Goal: Transaction & Acquisition: Subscribe to service/newsletter

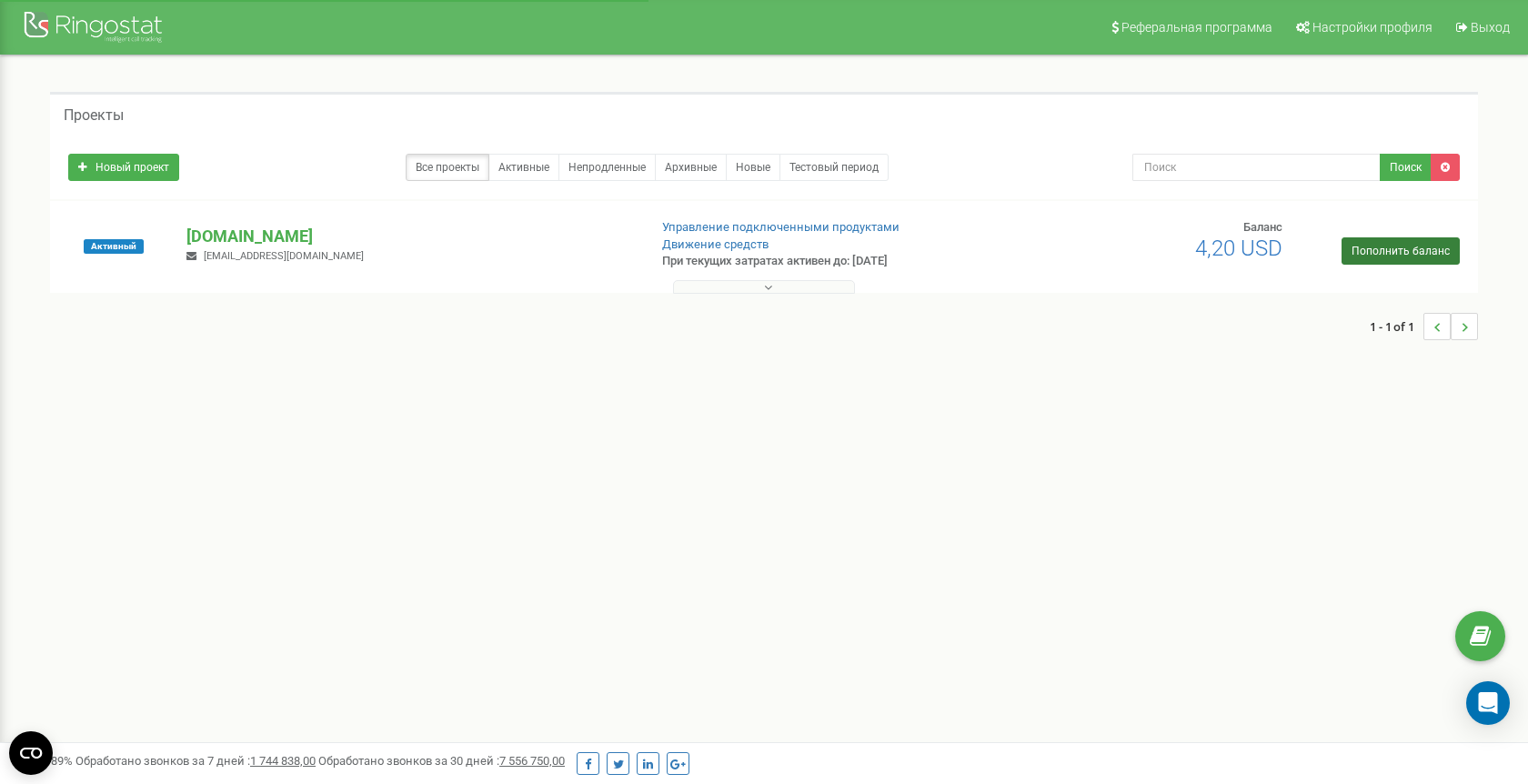
click at [1368, 265] on link "Пополнить баланс" at bounding box center [1399, 250] width 118 height 27
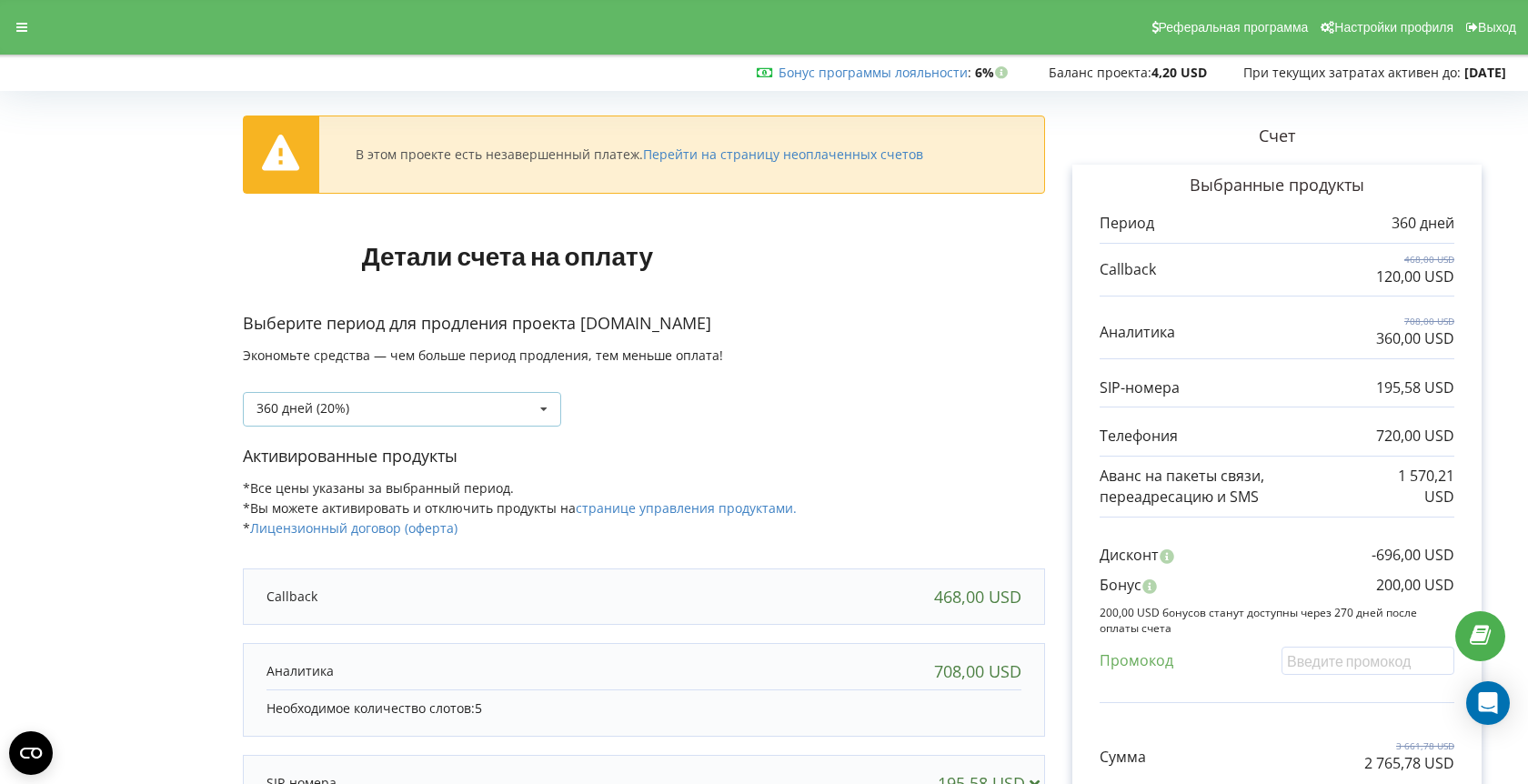
click at [497, 421] on div "360 дней (20%) Пополнить баланс без периода" at bounding box center [402, 409] width 319 height 35
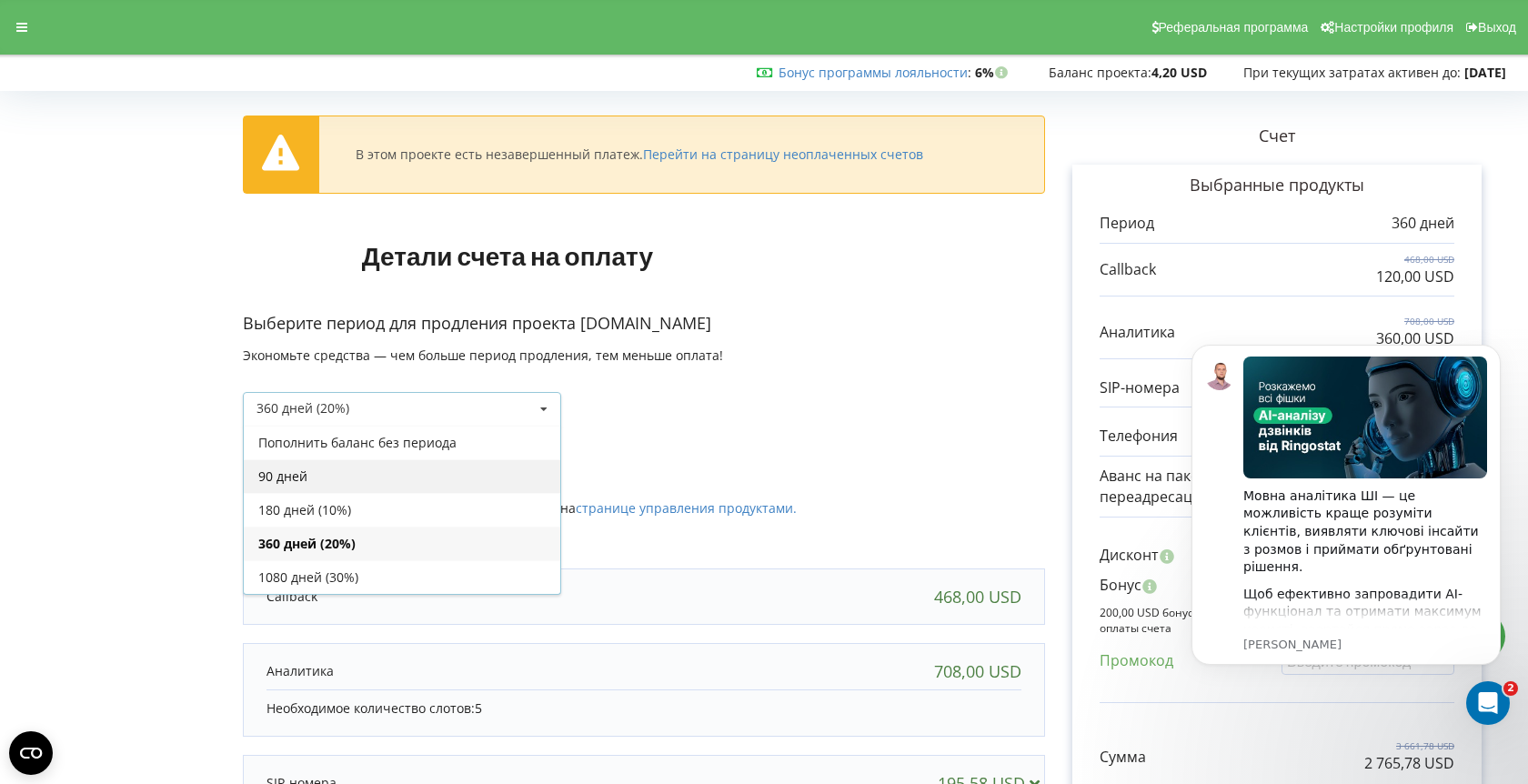
click at [486, 459] on div "90 дней" at bounding box center [402, 475] width 317 height 34
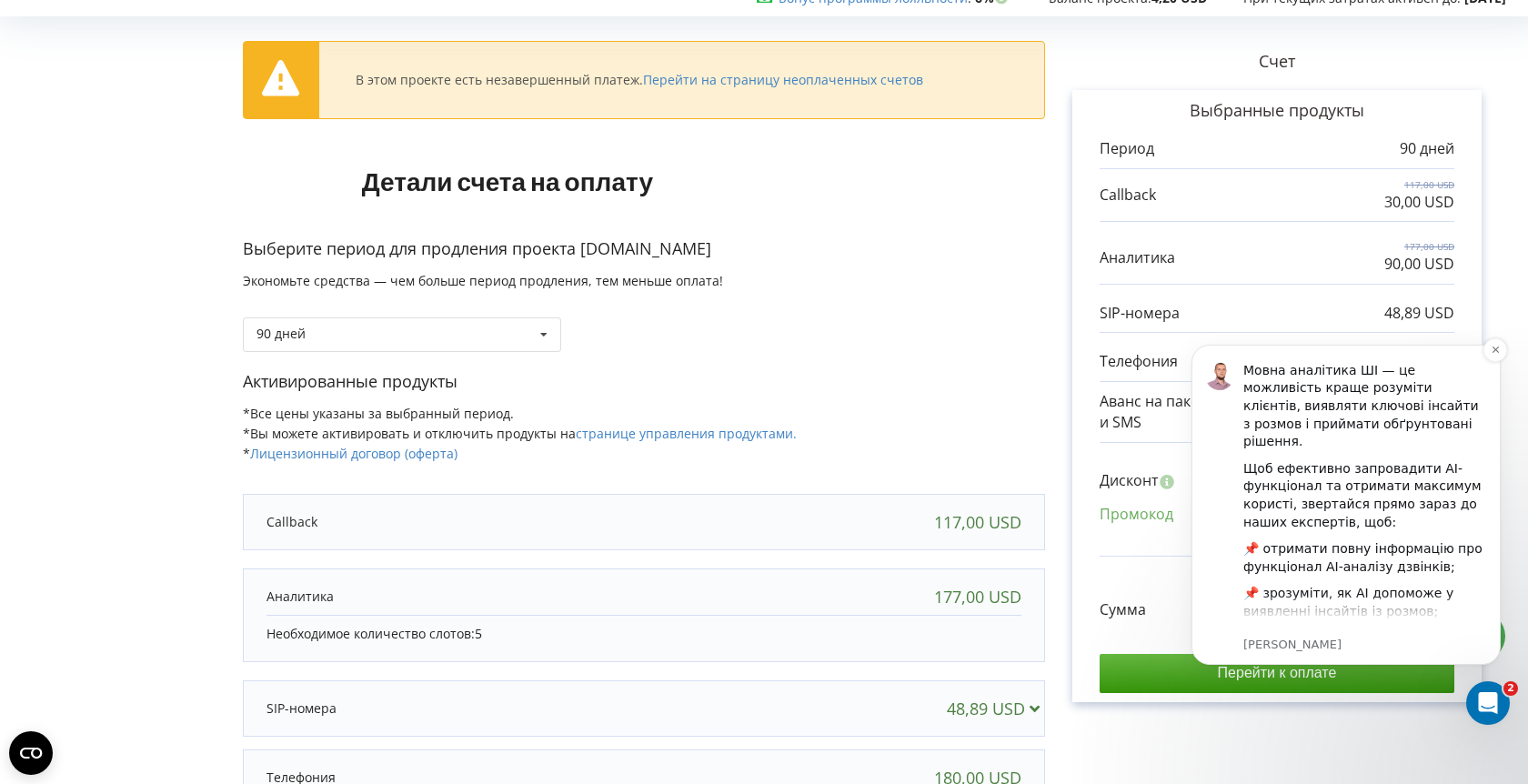
scroll to position [220, 0]
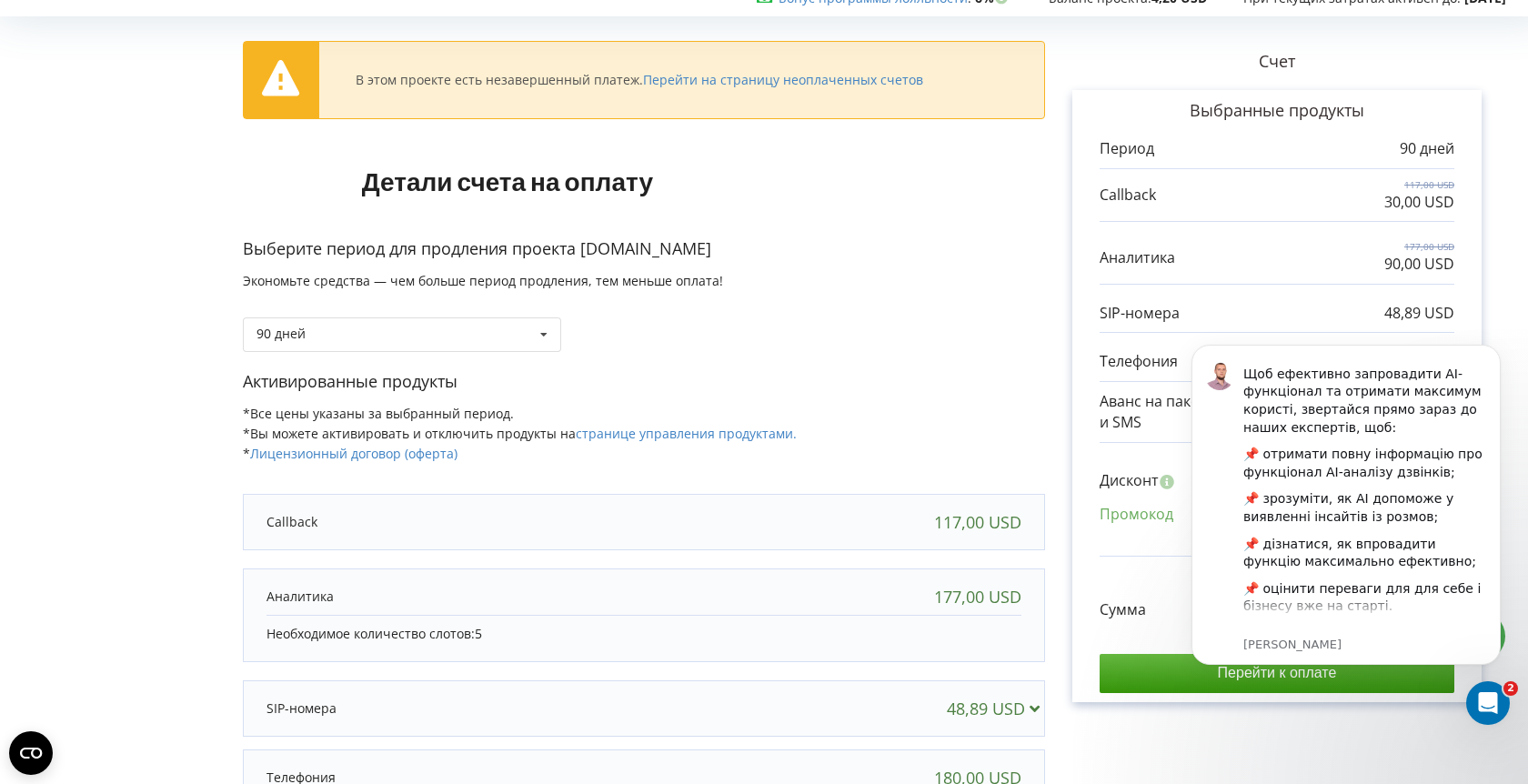
click at [928, 392] on div "Активированные продукты *Все цены указаны за выбранный период. *Вы можете актив…" at bounding box center [644, 426] width 802 height 111
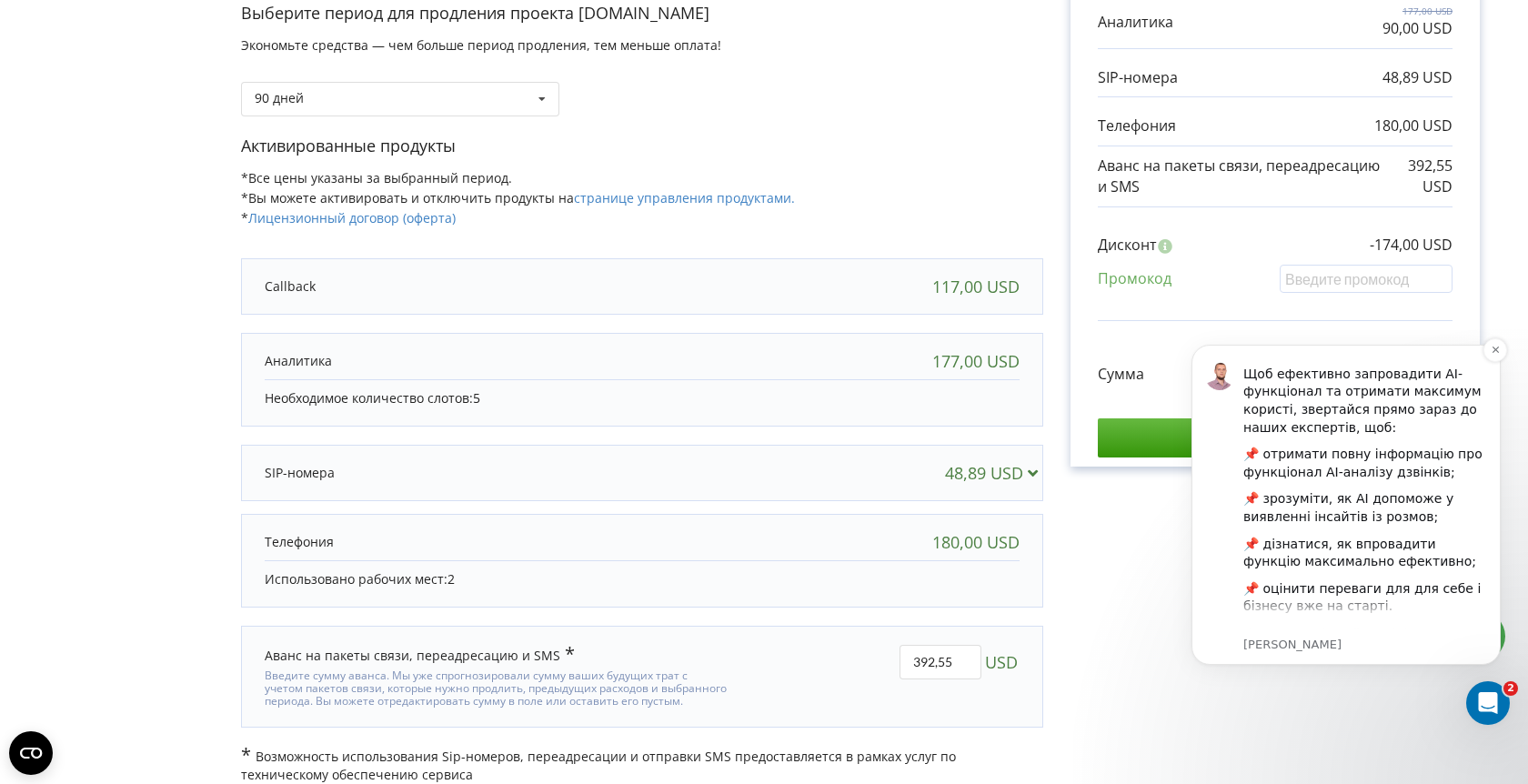
scroll to position [309, 2]
click at [1369, 711] on body "Мовна аналітика ШІ — це можливість краще розуміти клієнтів, виявляти ключові ін…" at bounding box center [1346, 526] width 349 height 403
click at [964, 651] on input "392,55" at bounding box center [940, 663] width 82 height 35
type input "177"
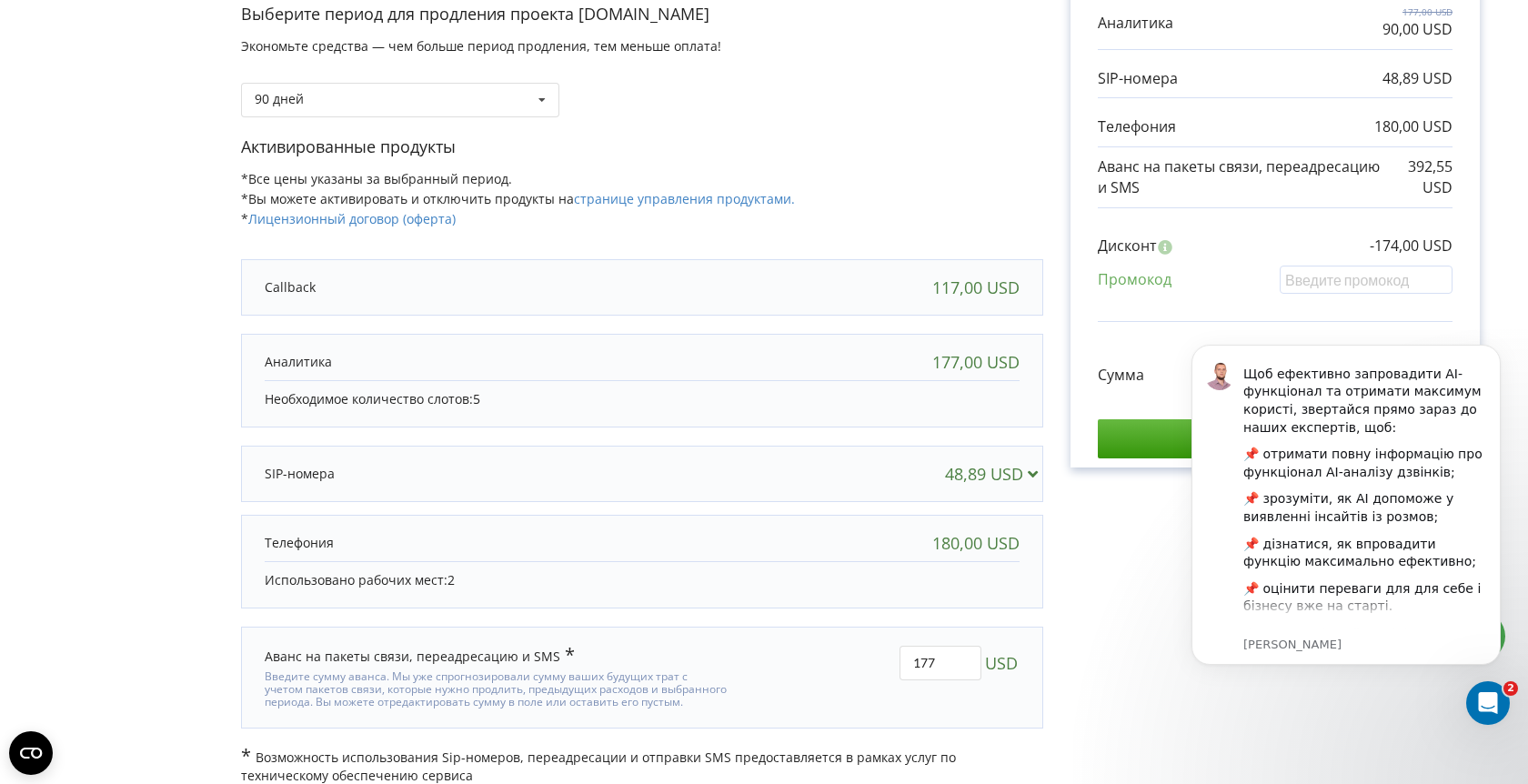
click at [1135, 652] on div "В этом проекте есть незавершенный платеж. Перейти на страницу неоплаченных счет…" at bounding box center [762, 286] width 1490 height 996
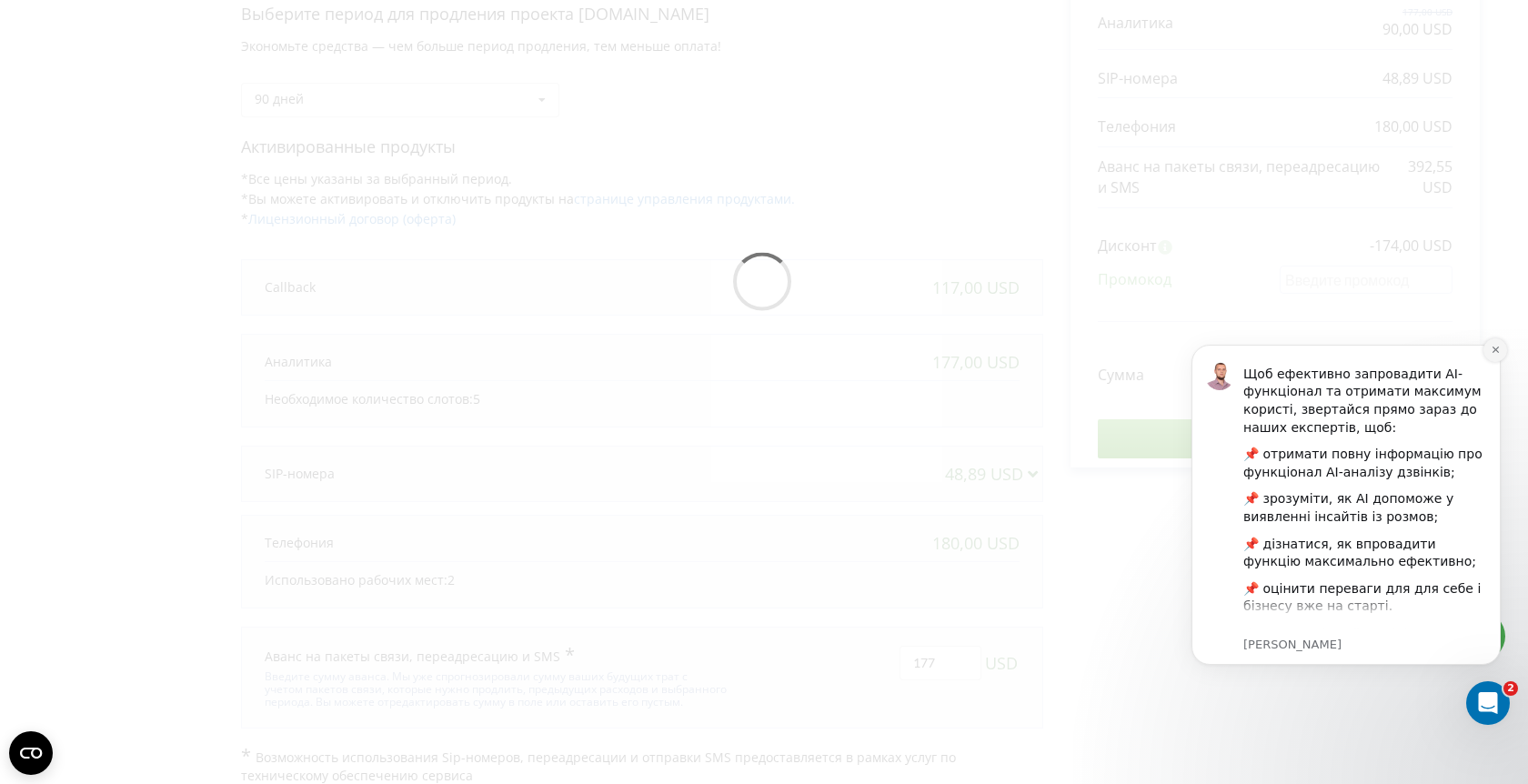
click at [1494, 351] on icon "Dismiss notification" at bounding box center [1494, 349] width 7 height 7
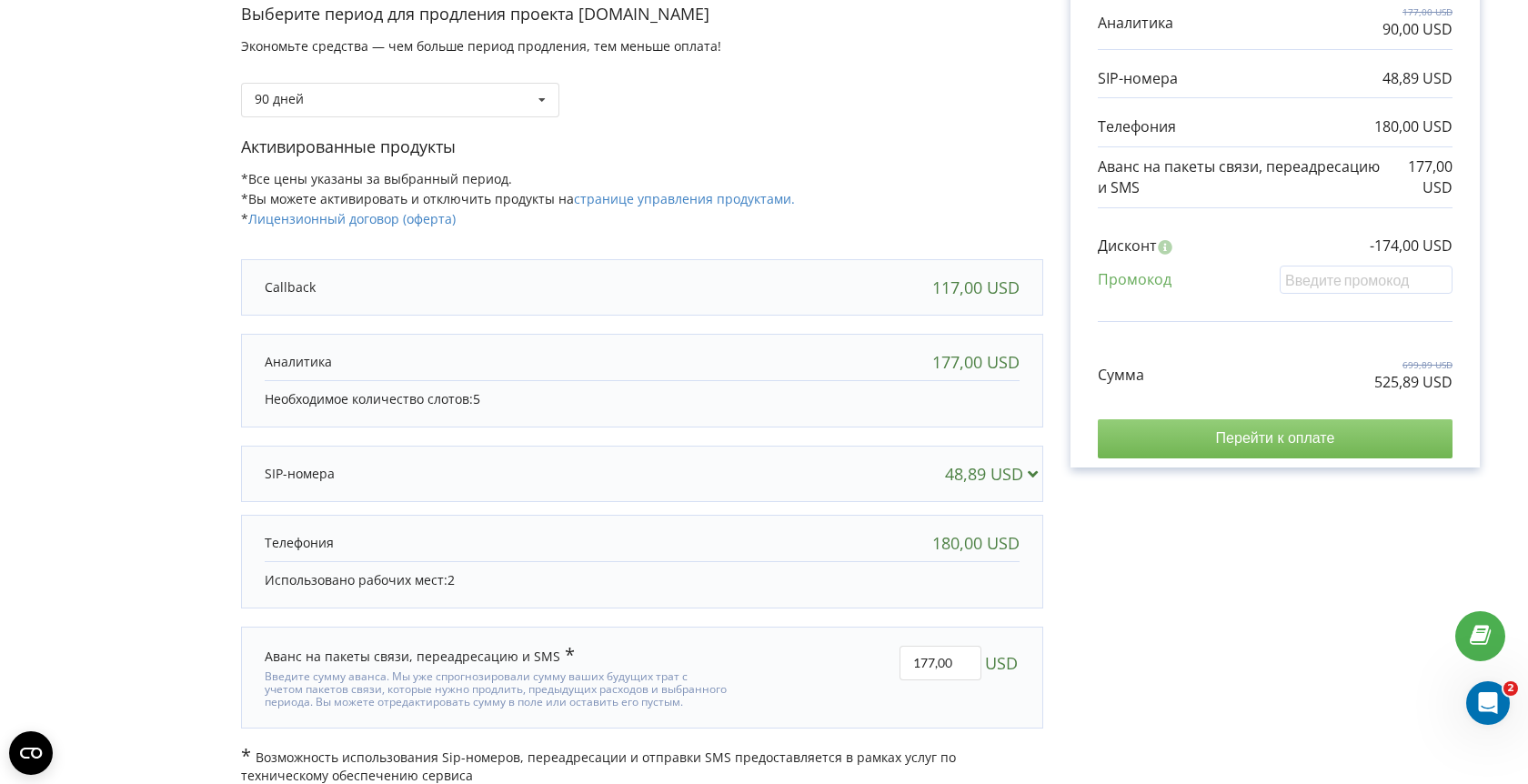
click at [1309, 431] on input "Перейти к оплате" at bounding box center [1274, 439] width 354 height 38
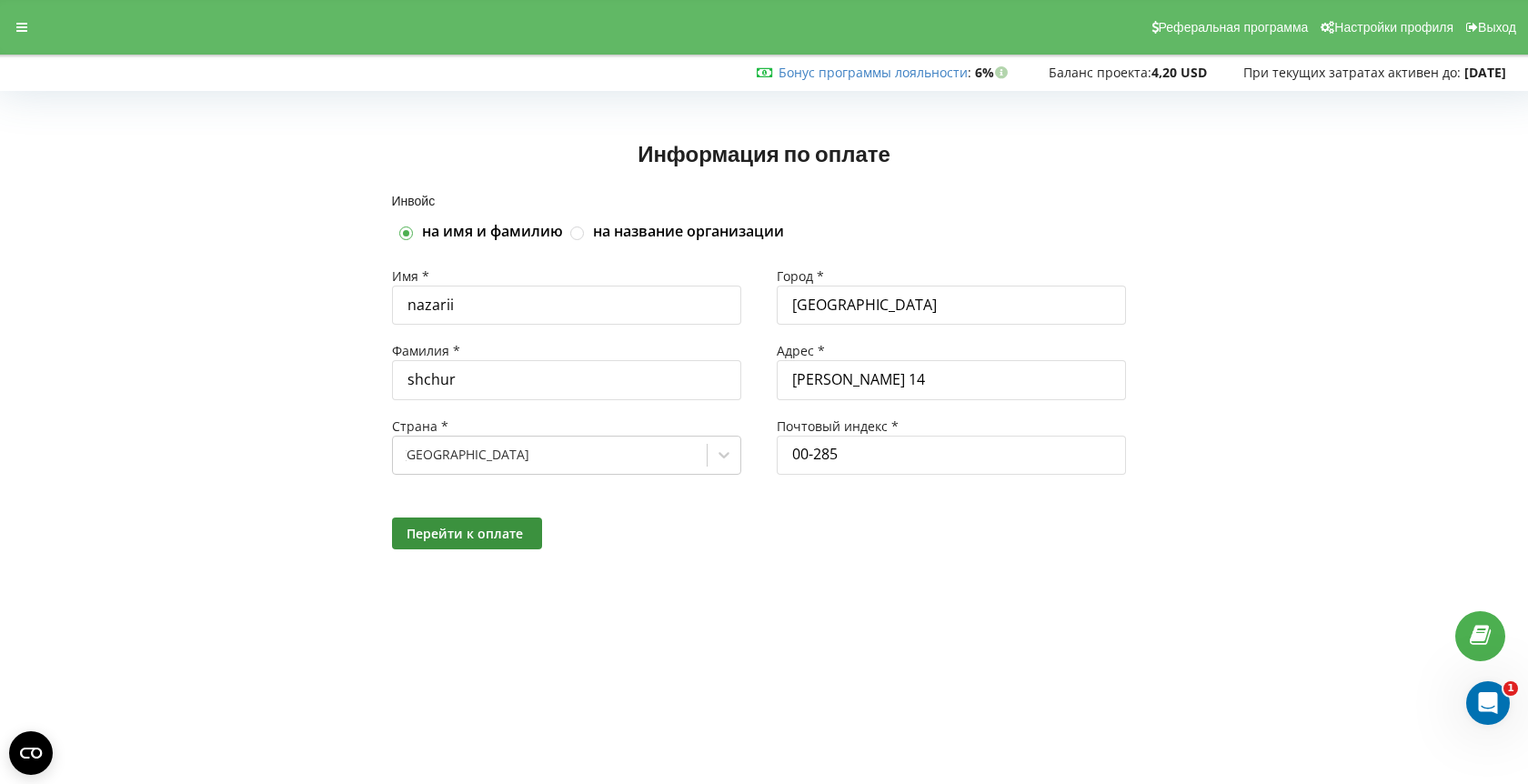
click at [517, 529] on span "Перейти к оплате" at bounding box center [464, 534] width 116 height 17
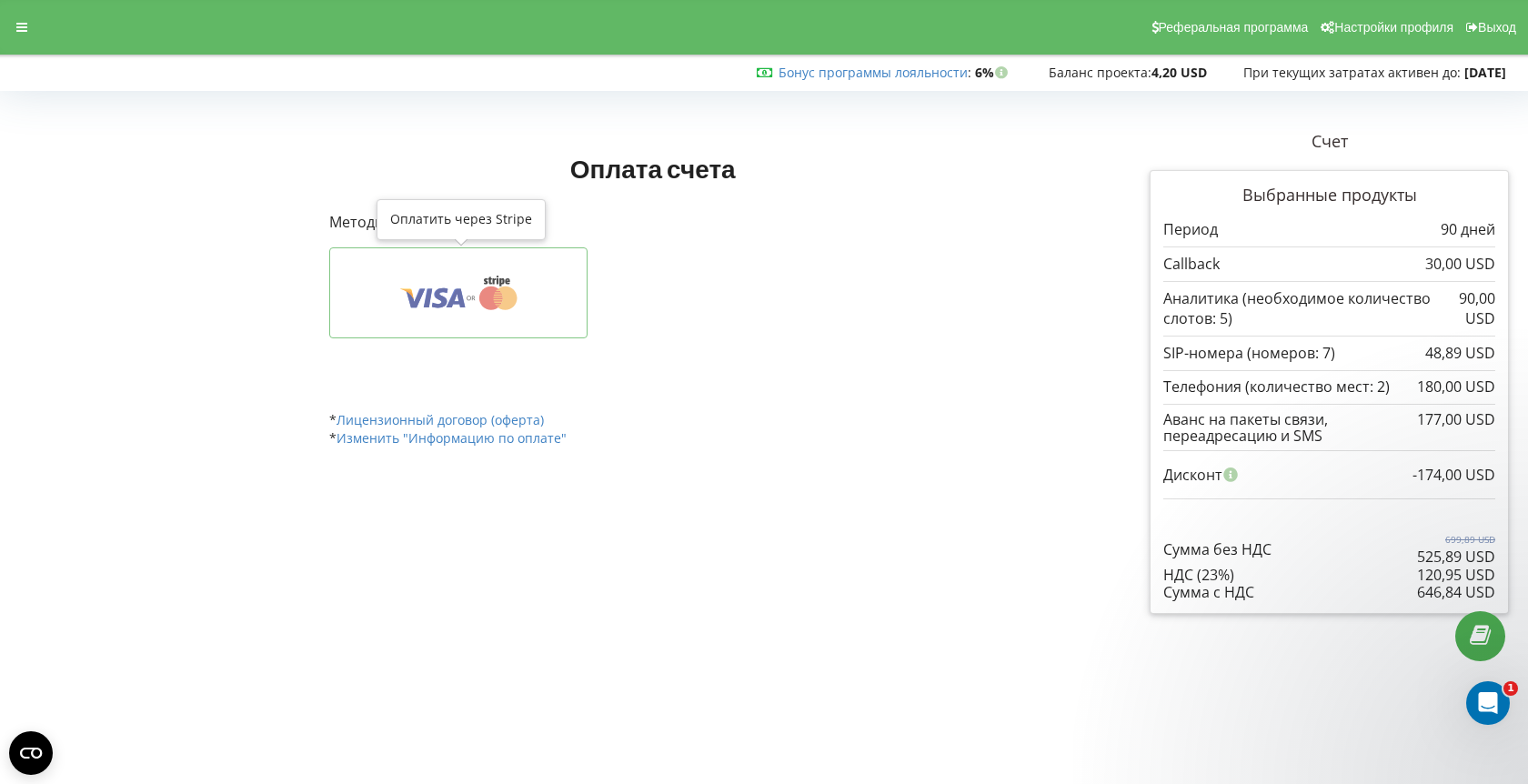
click at [461, 312] on button at bounding box center [459, 293] width 259 height 91
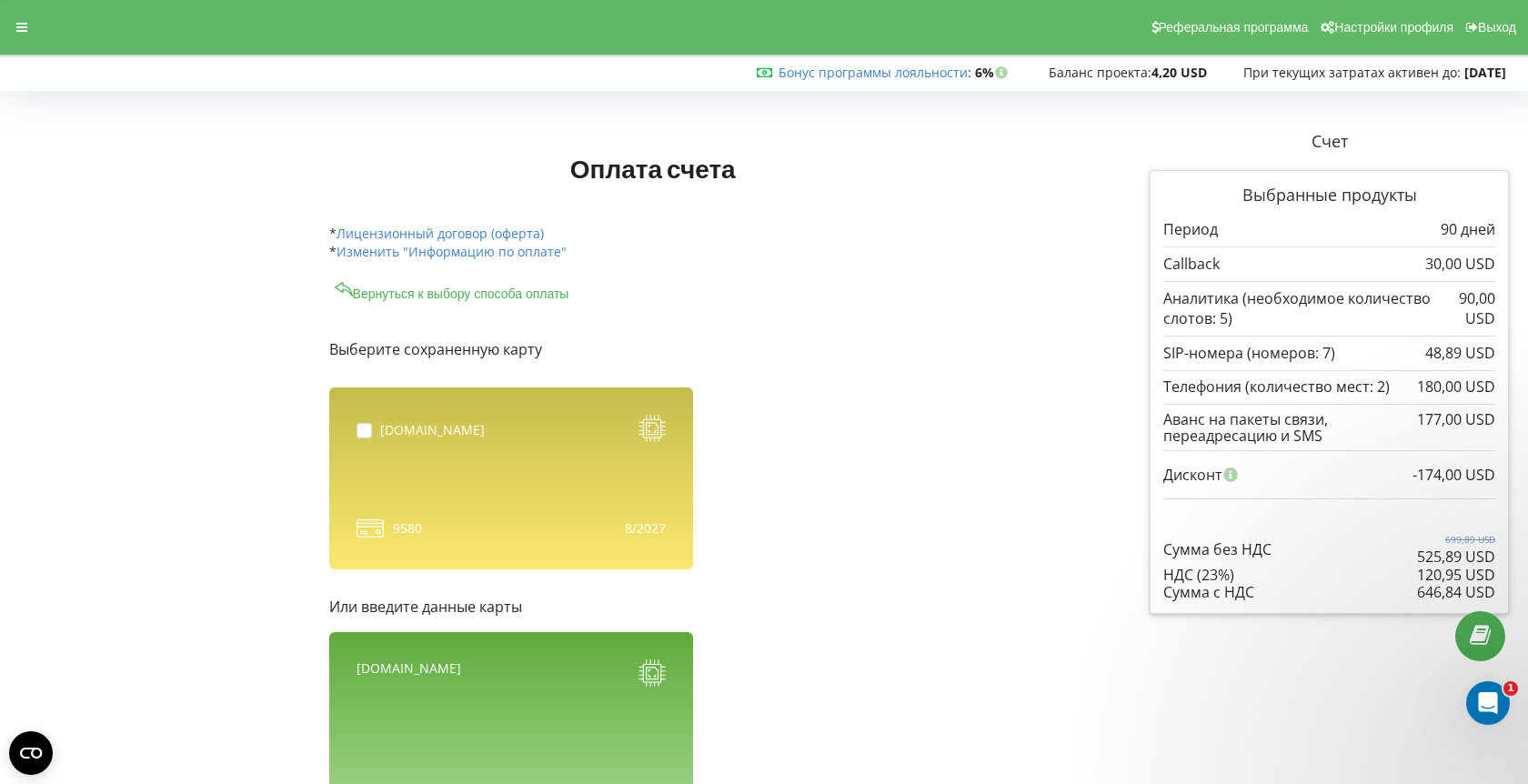
click at [380, 437] on div "[DOMAIN_NAME]" at bounding box center [420, 430] width 129 height 32
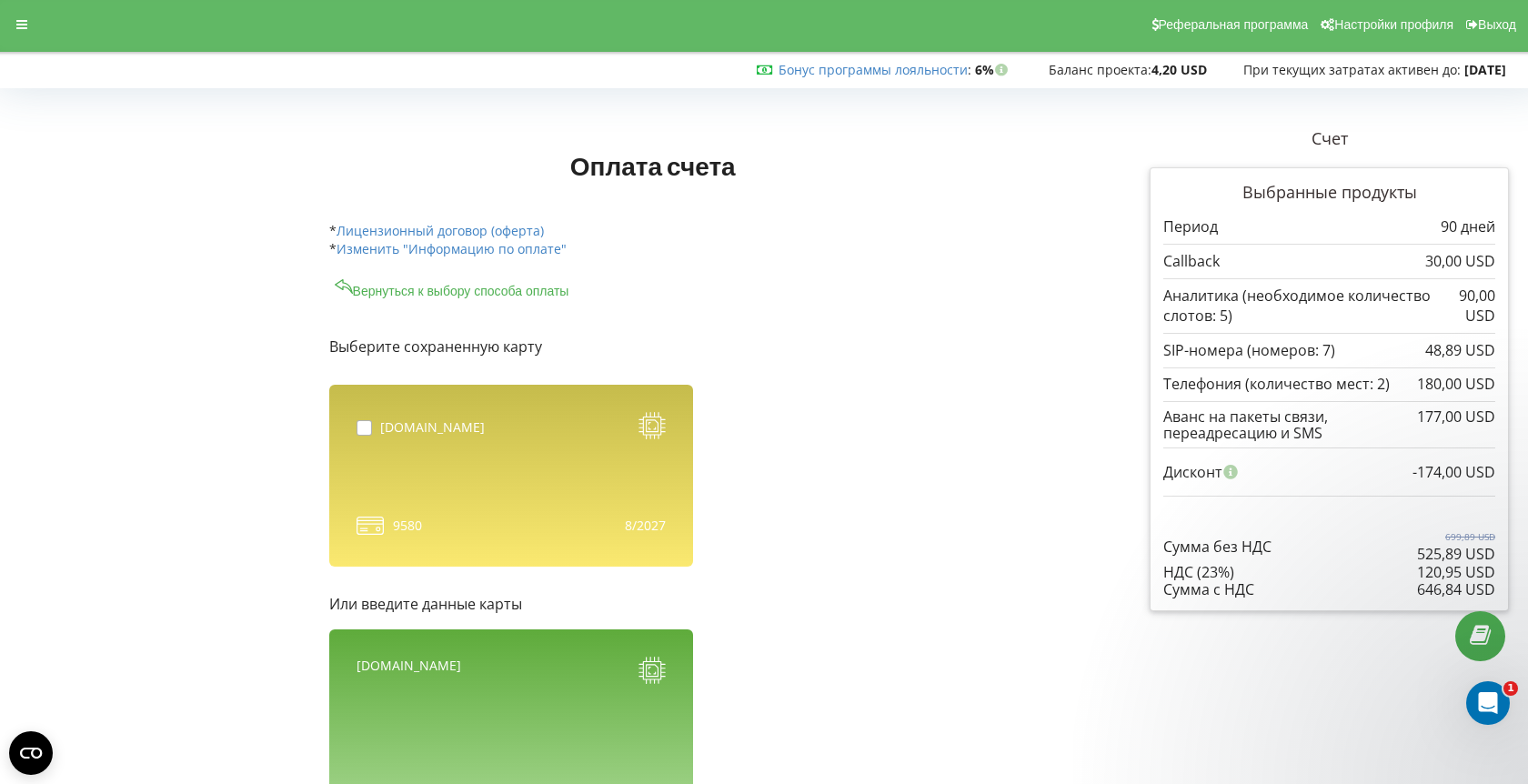
click at [363, 420] on label at bounding box center [368, 420] width 24 height 0
checkbox input "true"
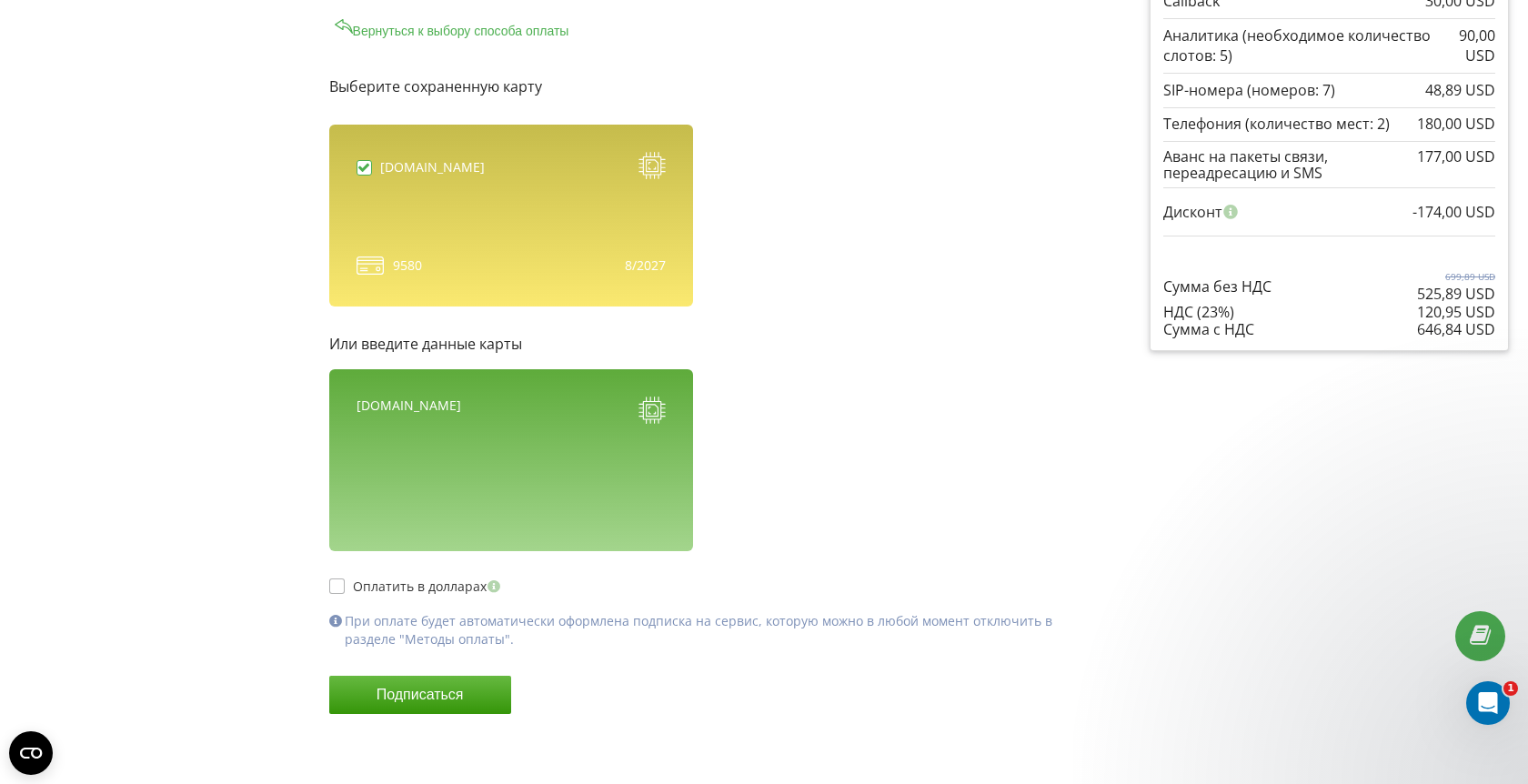
scroll to position [261, 0]
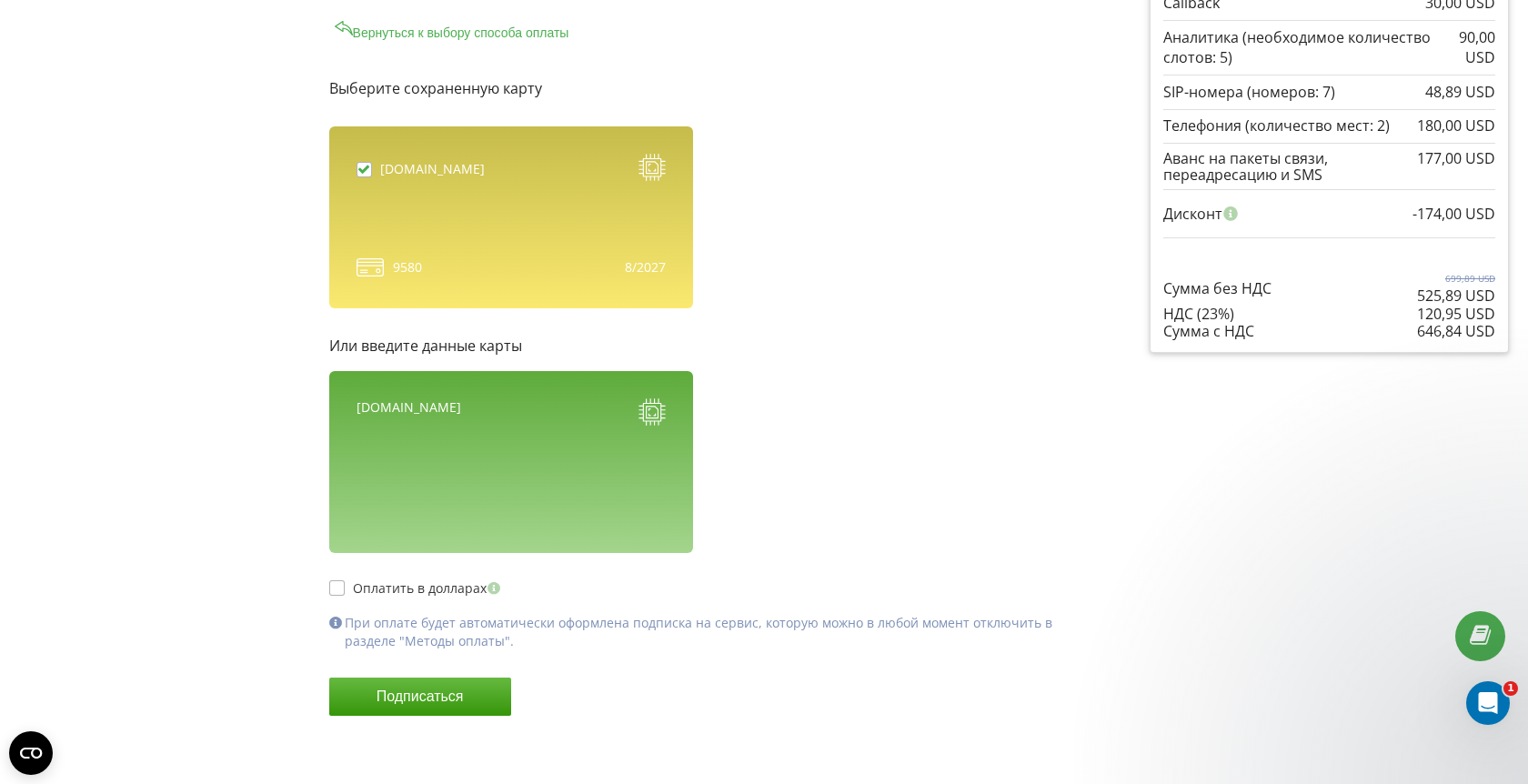
click at [339, 585] on label "Оплатить в долларах" at bounding box center [417, 587] width 176 height 15
checkbox input "true"
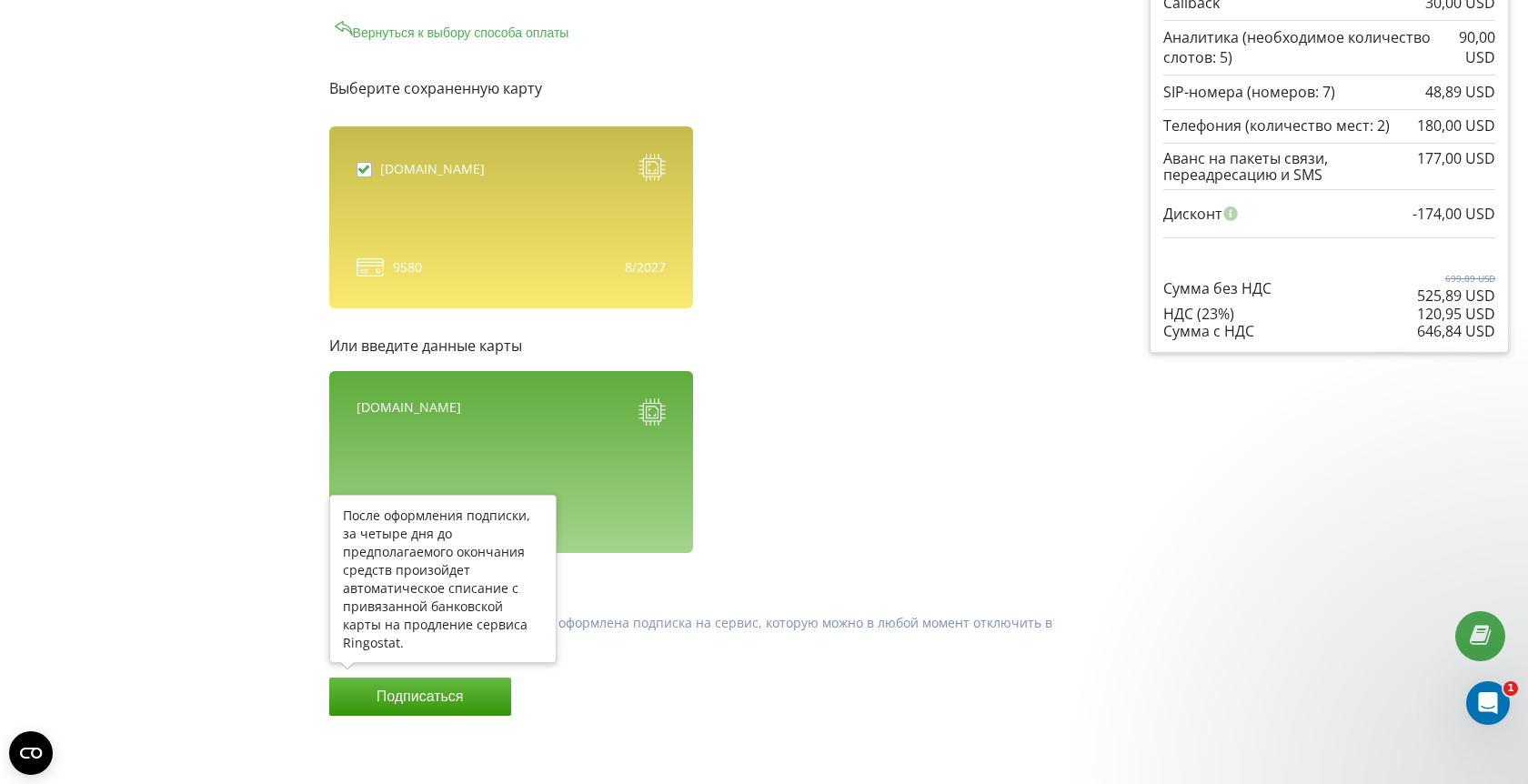
click at [443, 700] on button "Подписаться" at bounding box center [419, 697] width 181 height 38
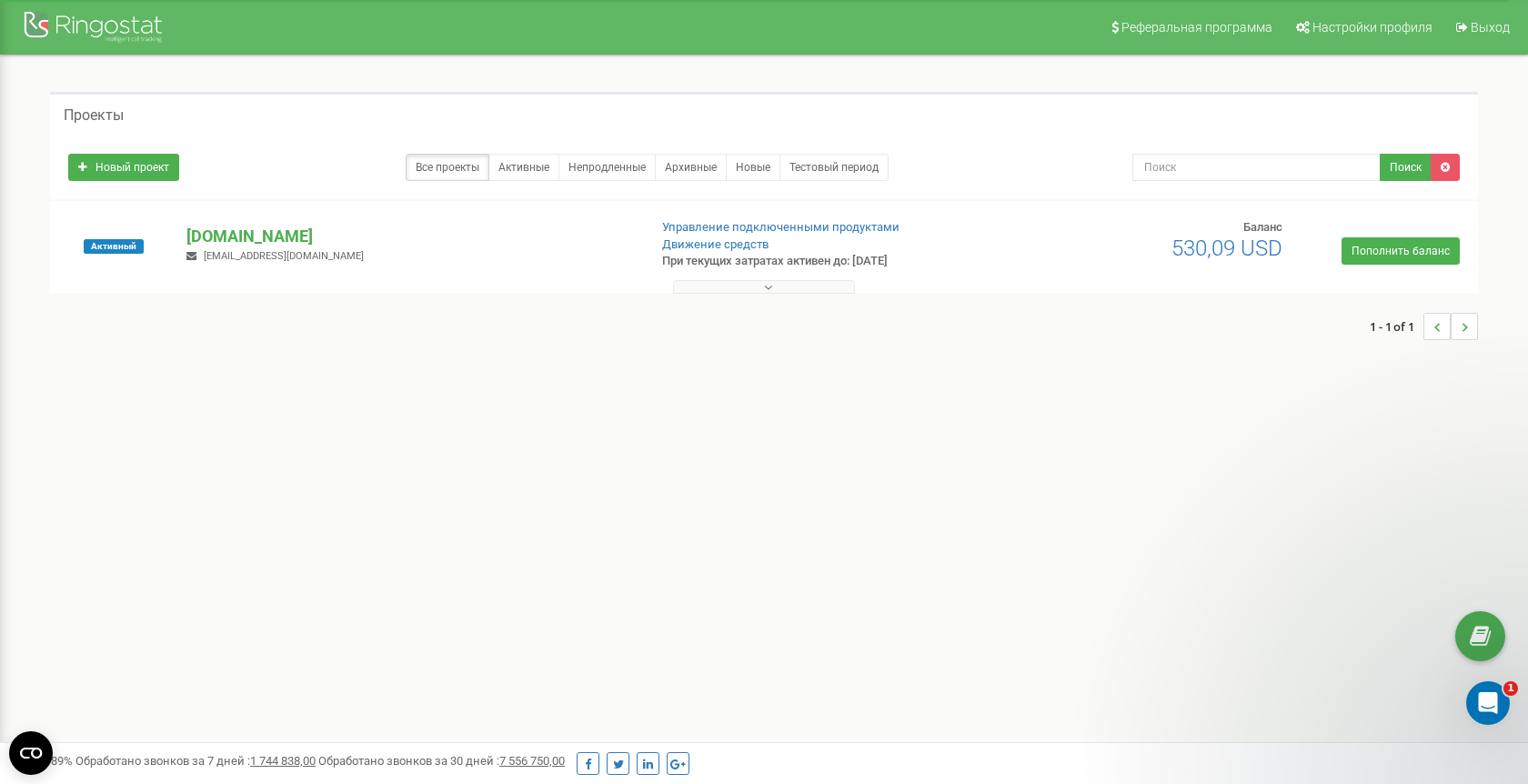
click at [833, 294] on button at bounding box center [763, 287] width 181 height 13
